Goal: Answer question/provide support

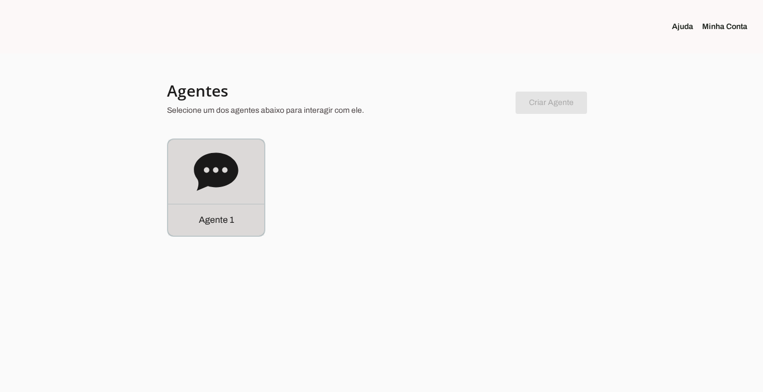
click at [231, 215] on p "Agente 1" at bounding box center [216, 219] width 35 height 13
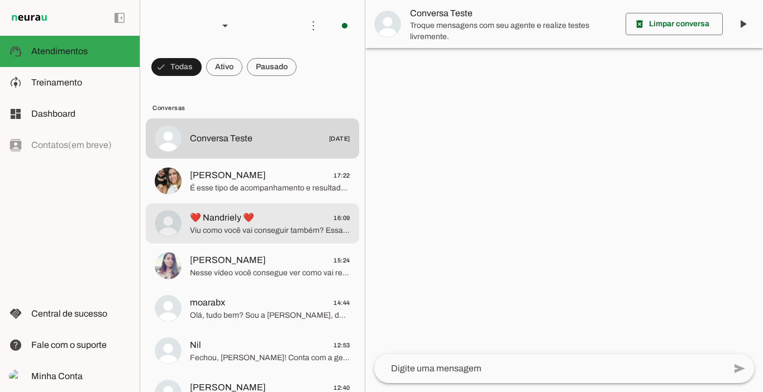
click at [231, 215] on span "❤️ Nandriely ❤️" at bounding box center [222, 217] width 64 height 13
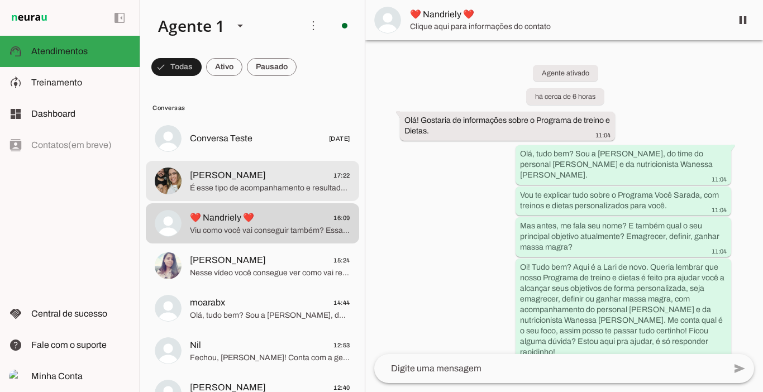
click at [231, 192] on span "É esse tipo de acompanhamento e resultados que você quer?" at bounding box center [270, 188] width 160 height 11
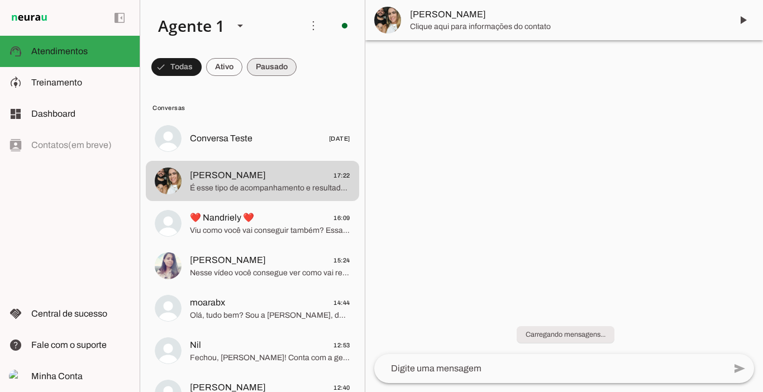
click at [259, 75] on span at bounding box center [272, 67] width 50 height 27
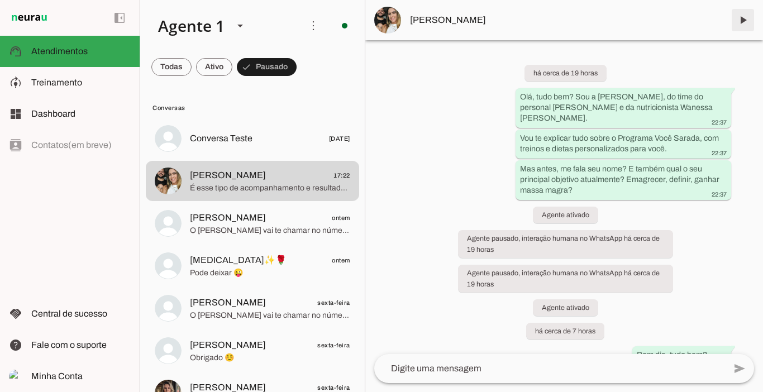
click at [739, 16] on span at bounding box center [743, 20] width 27 height 27
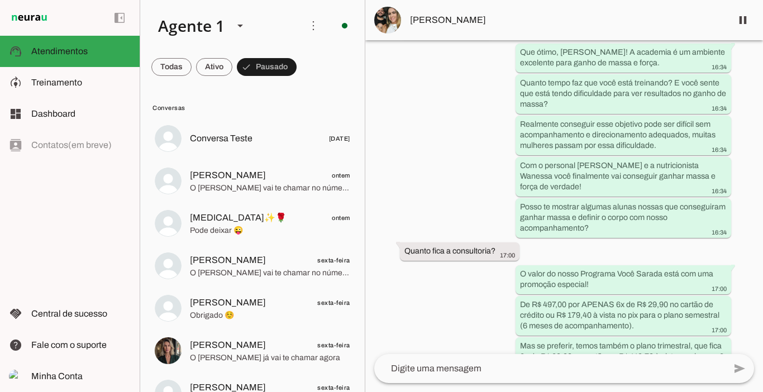
scroll to position [1184, 0]
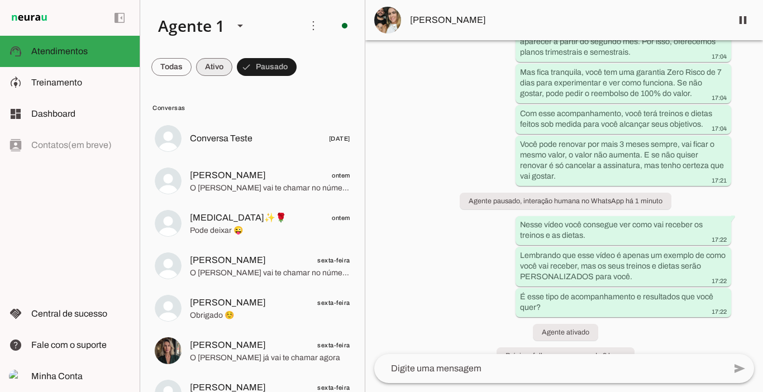
click at [222, 71] on span at bounding box center [214, 67] width 36 height 27
